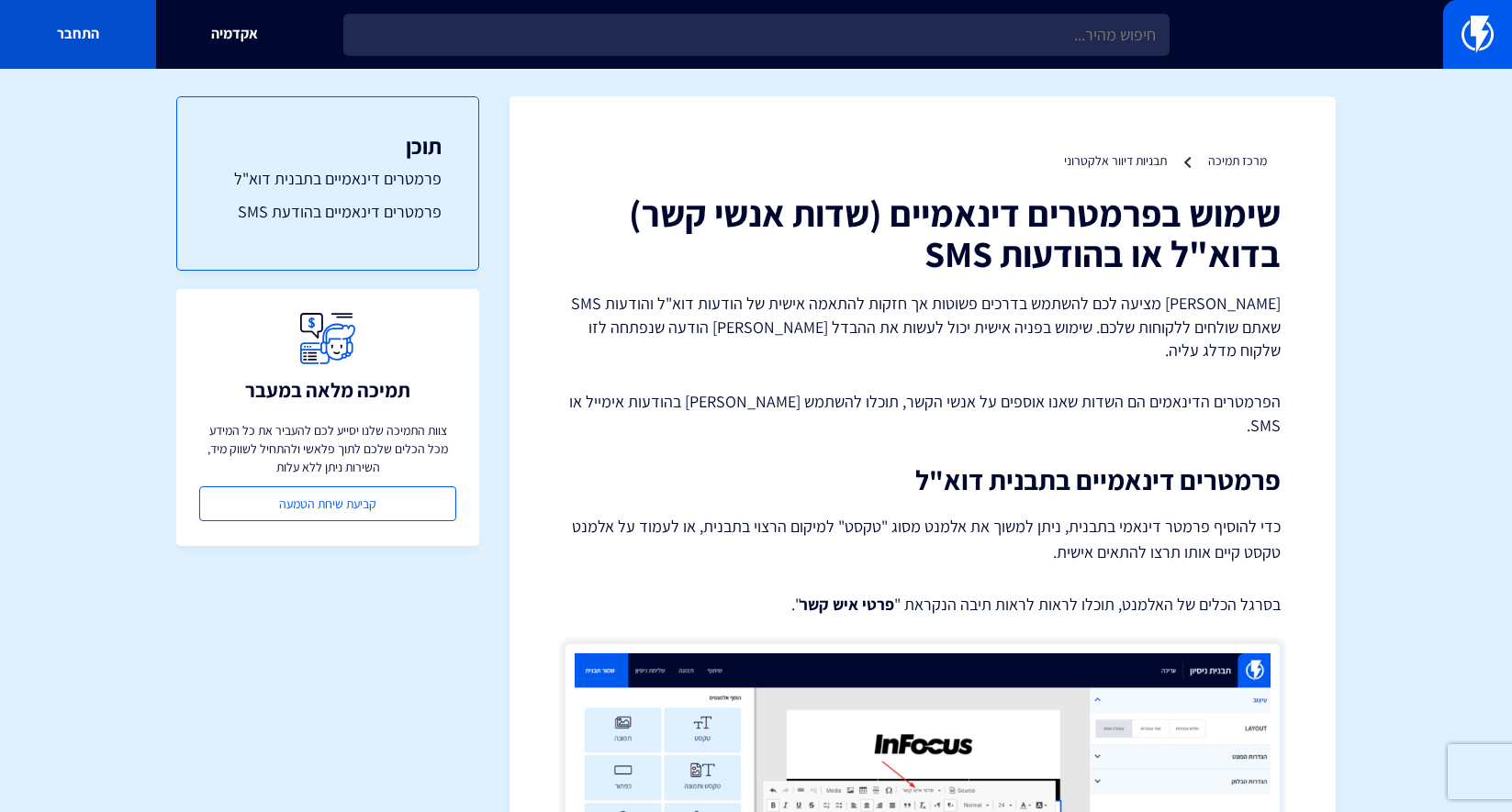
click at [77, 36] on link "התחבר" at bounding box center [78, 34] width 157 height 69
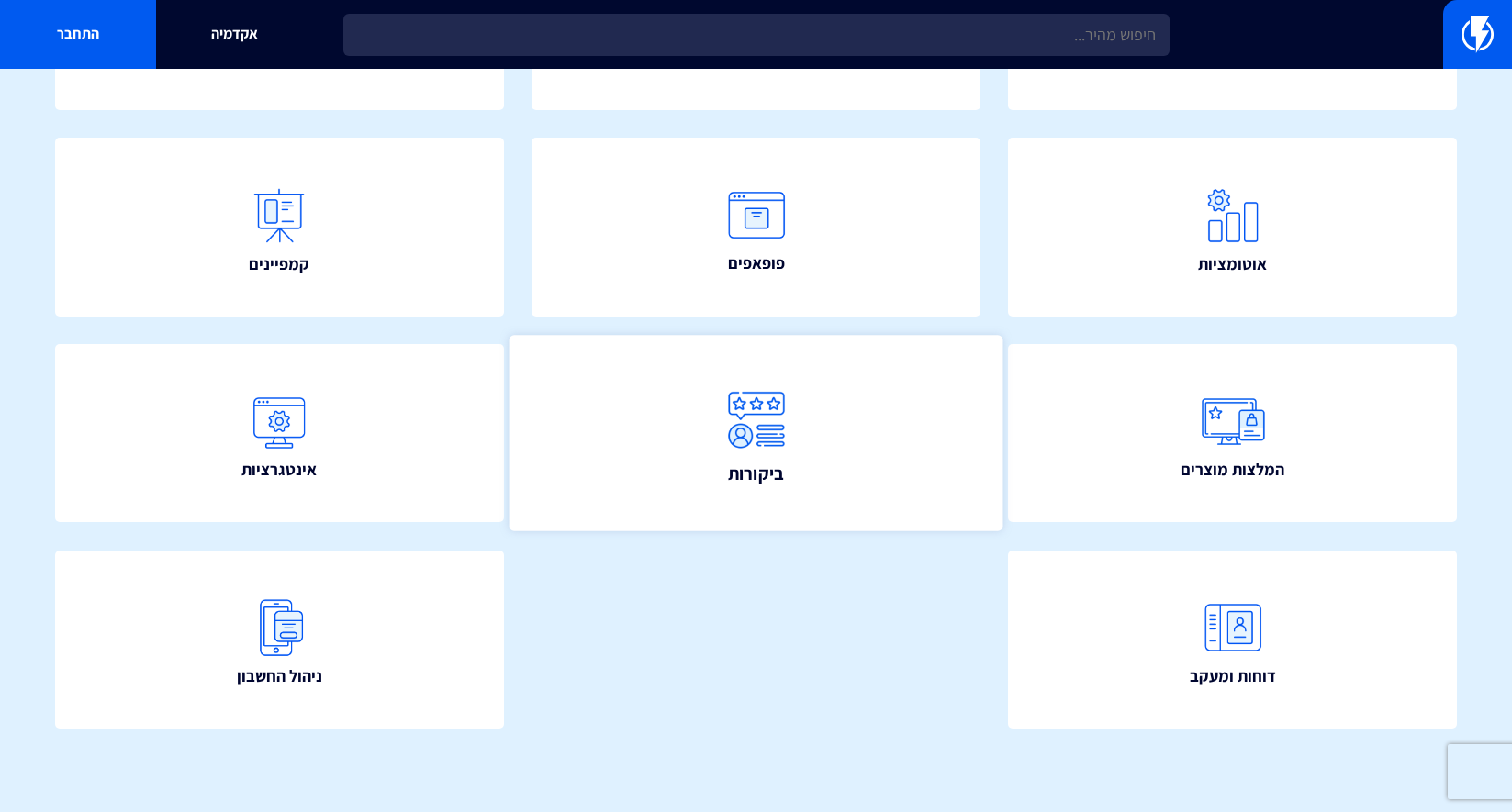
scroll to position [340, 0]
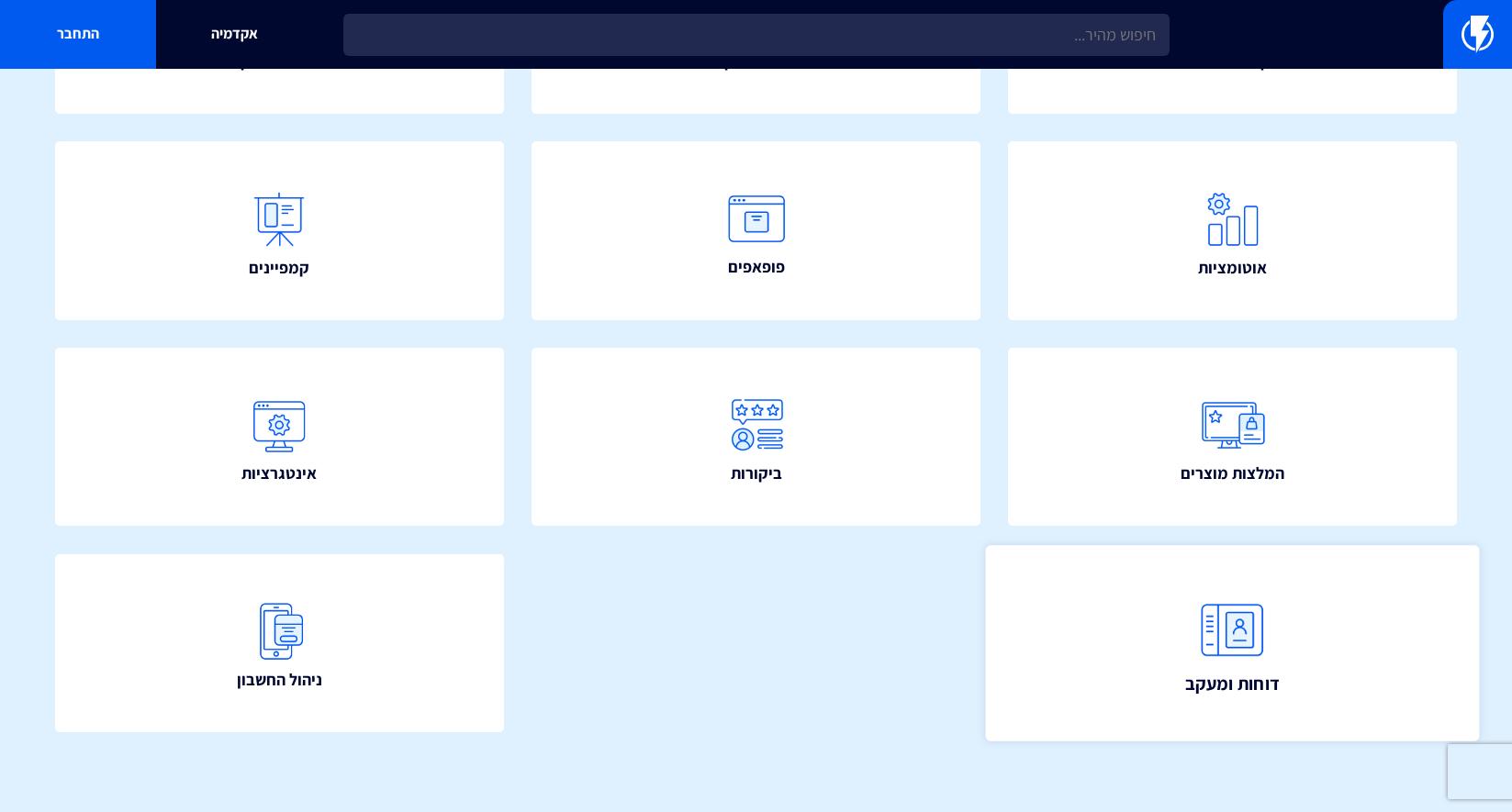
click at [1167, 637] on link "דוחות ומעקב" at bounding box center [1232, 643] width 494 height 197
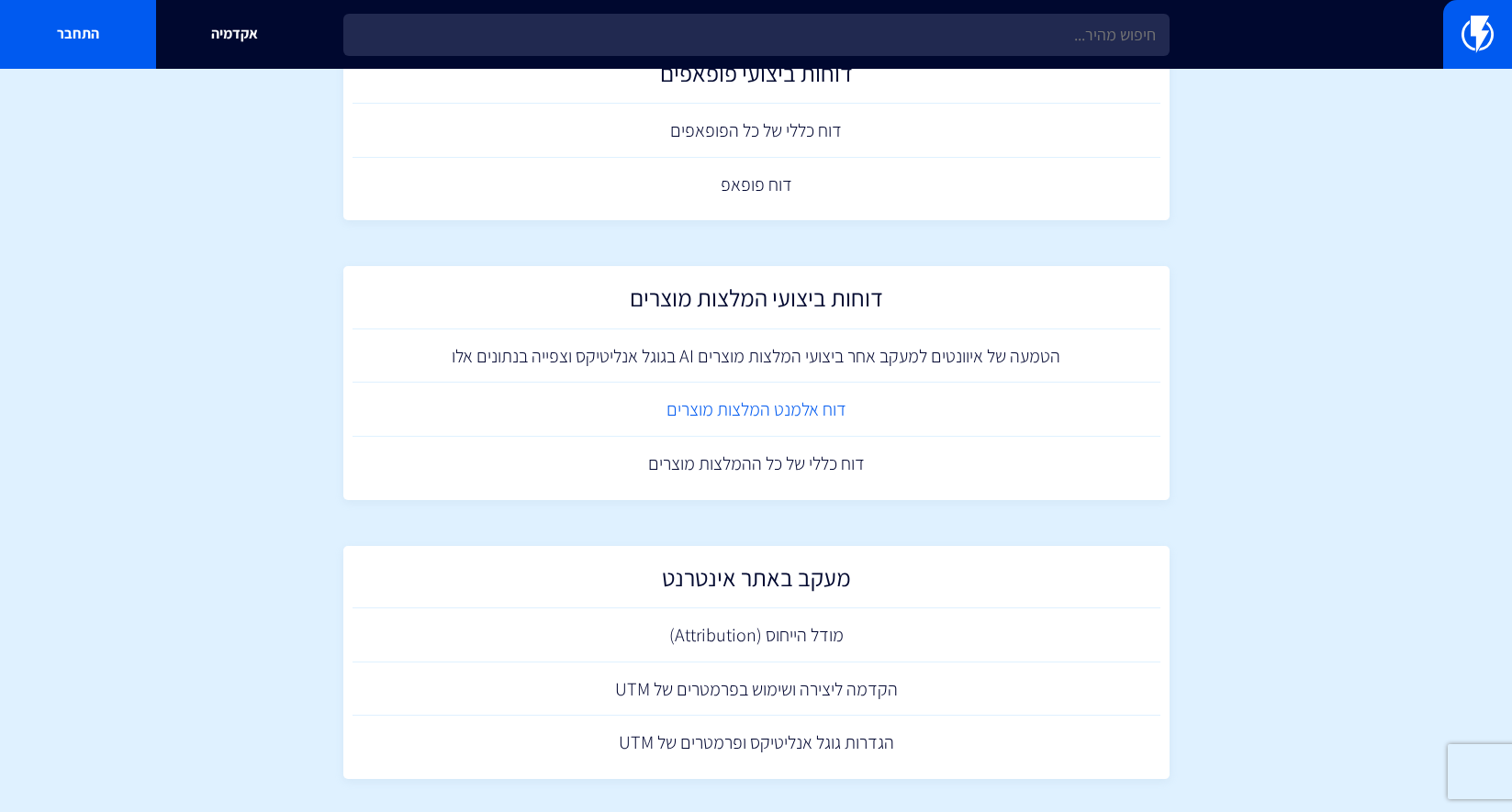
scroll to position [1128, 0]
click at [913, 619] on link "מודל הייחוס (Attribution)" at bounding box center [756, 636] width 808 height 54
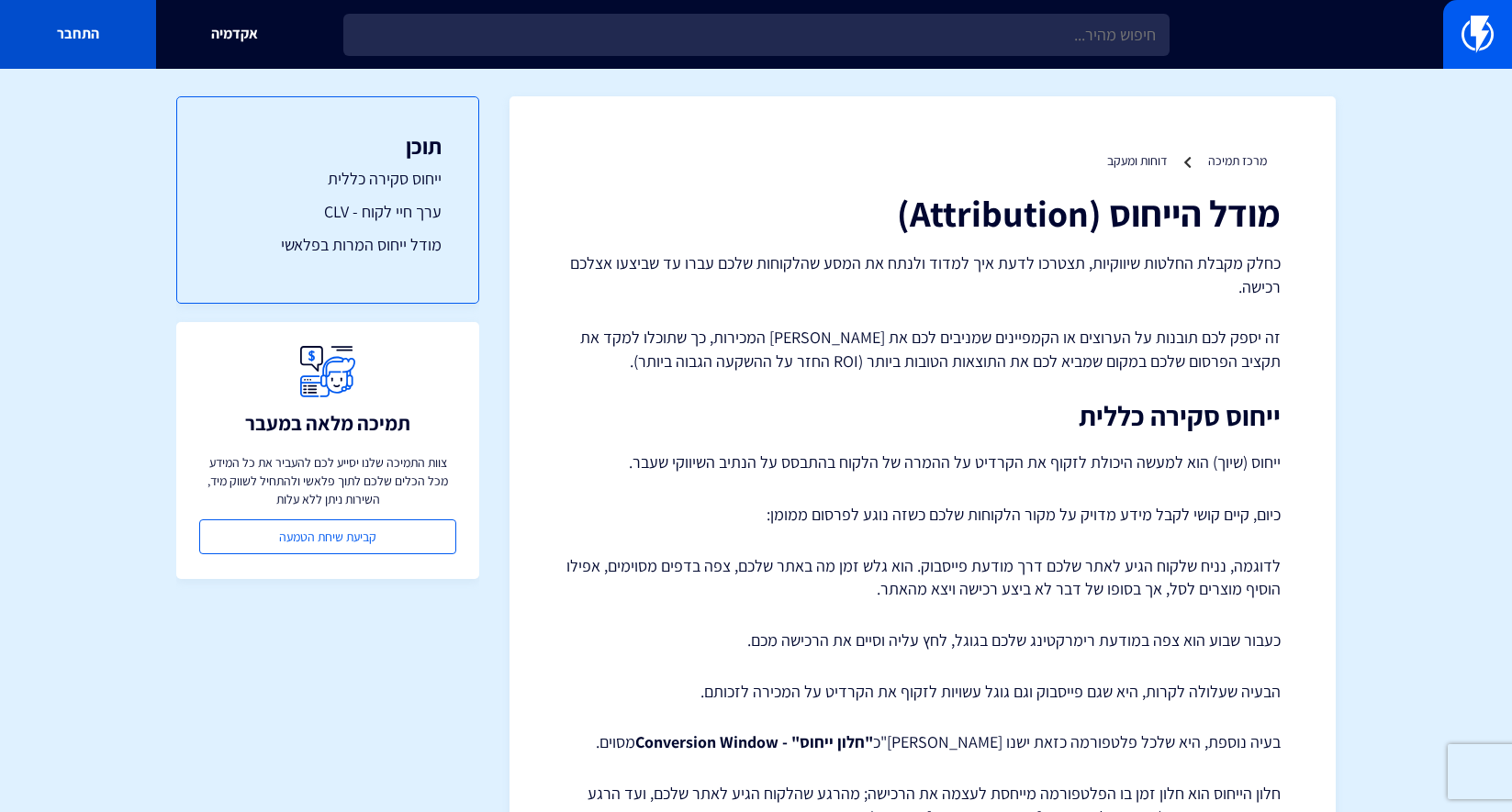
click at [74, 52] on link "התחבר" at bounding box center [78, 34] width 157 height 69
